Goal: Transaction & Acquisition: Purchase product/service

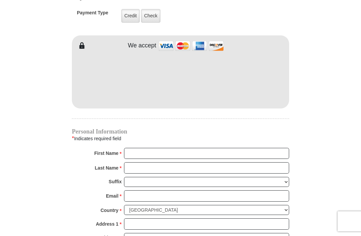
scroll to position [547, 0]
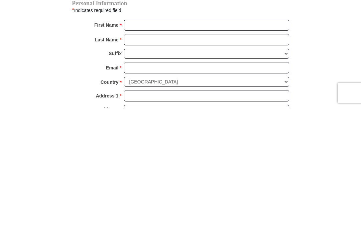
click at [180, 148] on input "First Name *" at bounding box center [206, 153] width 165 height 11
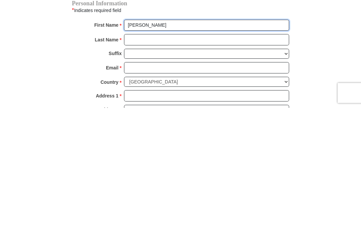
type input "Ann"
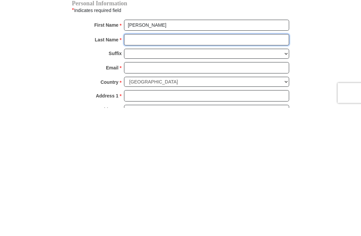
click at [177, 163] on input "Last Name *" at bounding box center [206, 168] width 165 height 11
type input "Goodwin"
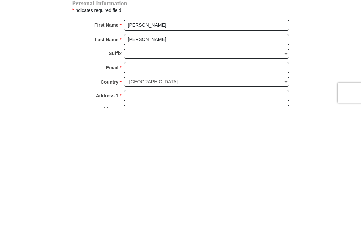
click at [168, 191] on input "Email *" at bounding box center [206, 196] width 165 height 11
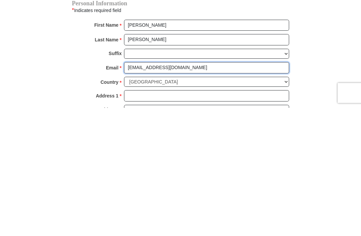
type input "goodwinann08@gmail.com"
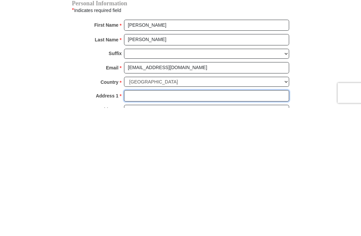
click at [184, 219] on input "Address 1 *" at bounding box center [206, 224] width 165 height 11
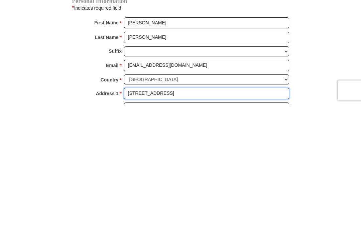
scroll to position [560, 0]
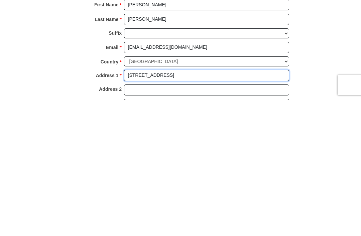
type input "6412 Ja Ct NW"
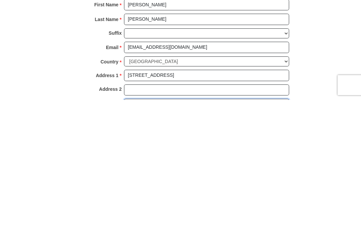
type input "Albuquerque"
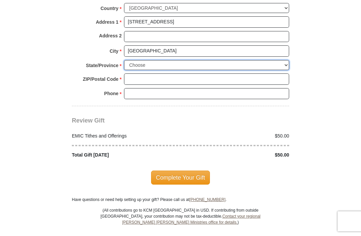
select select "NM"
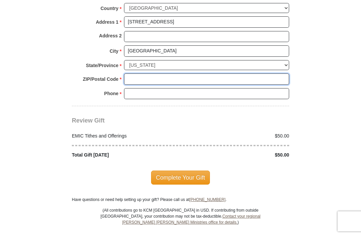
click at [176, 74] on input "ZIP/Postal Code *" at bounding box center [206, 79] width 165 height 11
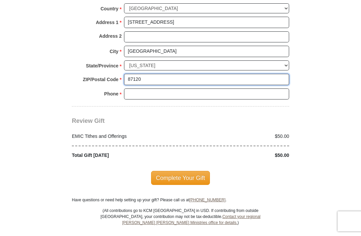
type input "87120"
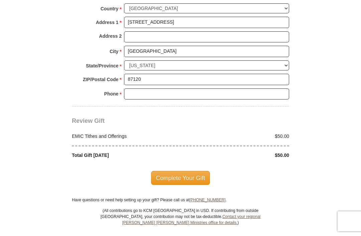
click at [163, 91] on input "Phone * *" at bounding box center [206, 94] width 165 height 11
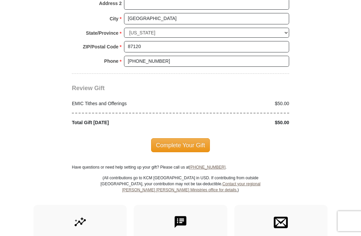
scroll to position [782, 0]
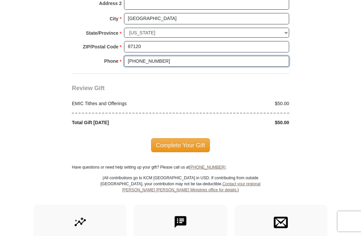
type input "505-792-0930"
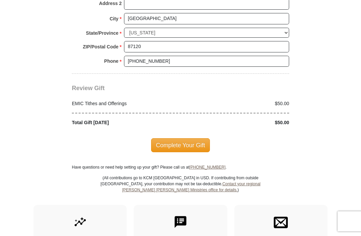
click at [189, 139] on span "Complete Your Gift" at bounding box center [180, 145] width 59 height 14
